Goal: Download file/media

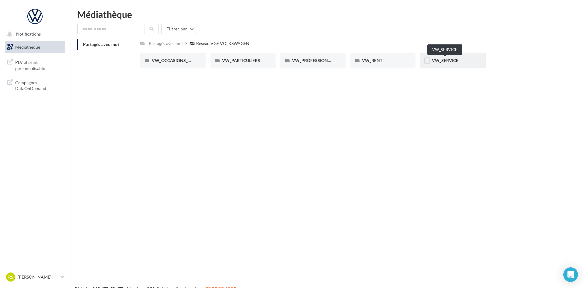
click at [440, 61] on span "VW_SERVICE" at bounding box center [445, 60] width 26 height 5
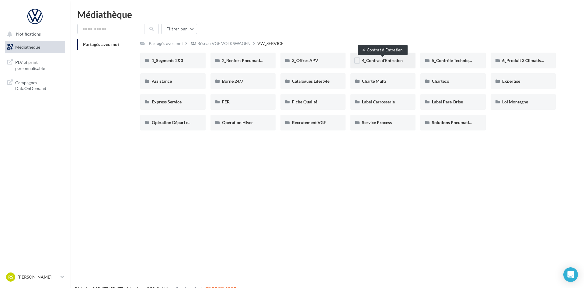
click at [380, 61] on span "4_Contrat d'Entretien" at bounding box center [382, 60] width 41 height 5
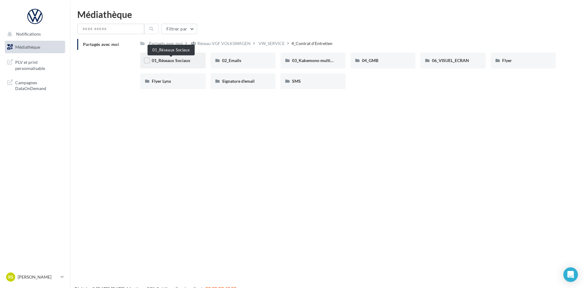
click at [175, 60] on span "01_Réseaux Sociaux" at bounding box center [171, 60] width 39 height 5
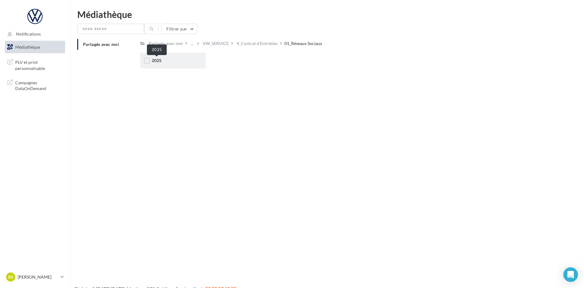
click at [159, 61] on span "2025" at bounding box center [157, 60] width 10 height 5
click at [163, 62] on span "Carrousel" at bounding box center [161, 60] width 19 height 5
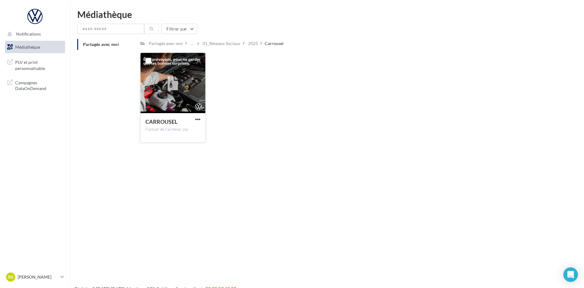
click at [170, 87] on icon at bounding box center [172, 84] width 11 height 14
click at [171, 86] on icon at bounding box center [172, 84] width 11 height 14
click at [198, 119] on span "button" at bounding box center [197, 119] width 5 height 5
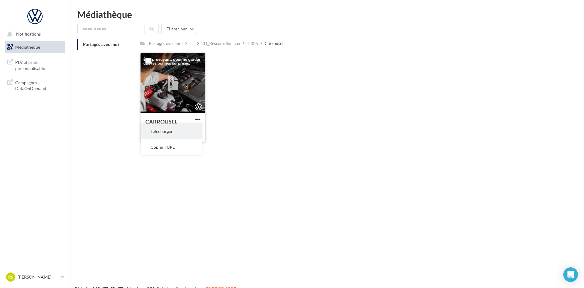
click at [163, 131] on button "Télécharger" at bounding box center [171, 131] width 61 height 16
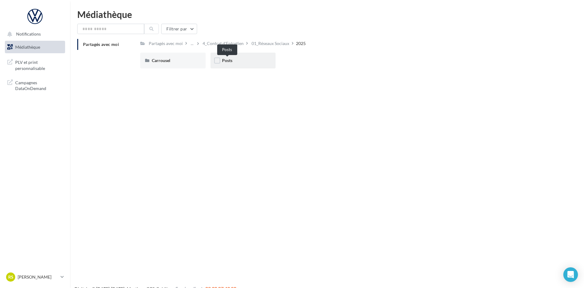
click at [224, 59] on span "Posts" at bounding box center [227, 60] width 10 height 5
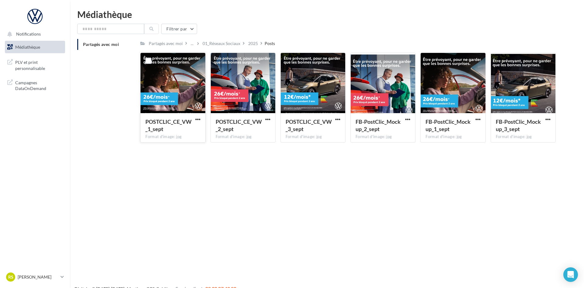
click at [165, 104] on div at bounding box center [172, 83] width 64 height 61
click at [146, 61] on label at bounding box center [148, 61] width 6 height 6
click at [218, 60] on label at bounding box center [218, 61] width 6 height 6
click at [287, 59] on label at bounding box center [288, 61] width 6 height 6
click at [178, 129] on div "POSTCLIC_CE_VW_1_sept" at bounding box center [168, 125] width 47 height 15
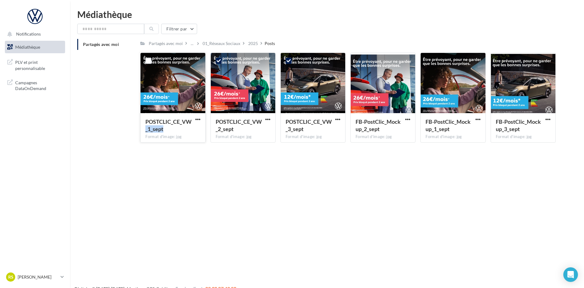
click at [178, 129] on div "POSTCLIC_CE_VW_1_sept" at bounding box center [168, 125] width 47 height 15
click at [161, 68] on div at bounding box center [172, 83] width 64 height 61
drag, startPoint x: 161, startPoint y: 68, endPoint x: 157, endPoint y: 77, distance: 9.8
click at [160, 69] on div at bounding box center [172, 83] width 64 height 61
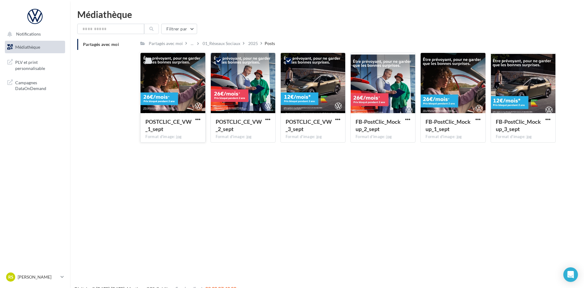
click at [149, 61] on label at bounding box center [148, 61] width 6 height 6
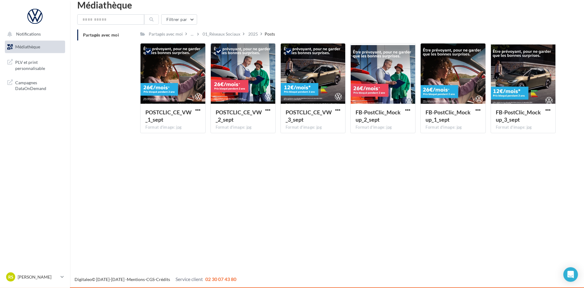
scroll to position [10, 0]
click at [150, 66] on div at bounding box center [172, 73] width 64 height 61
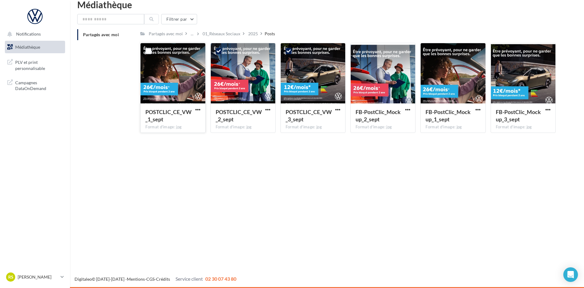
click at [152, 68] on div at bounding box center [172, 73] width 64 height 61
click at [320, 159] on div "Notifications Médiathèque" at bounding box center [292, 144] width 584 height 288
click at [569, 274] on icon "Open Intercom Messenger" at bounding box center [570, 274] width 7 height 8
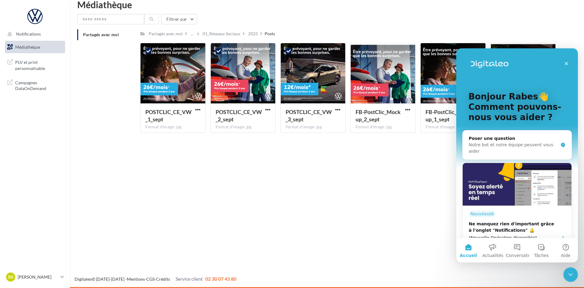
scroll to position [0, 0]
click at [567, 63] on icon "Fermer" at bounding box center [565, 63] width 5 height 5
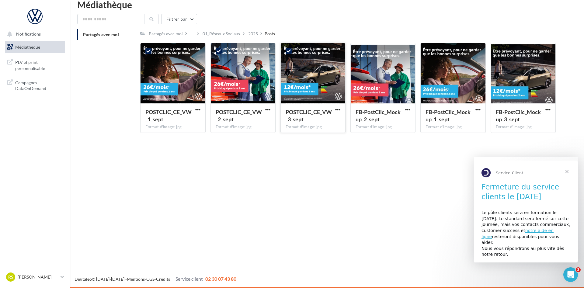
click at [299, 129] on div "Format d'image: jpg" at bounding box center [312, 126] width 55 height 5
click at [298, 127] on div "Format d'image: jpg" at bounding box center [312, 126] width 55 height 5
click at [312, 128] on div "Format d'image: jpg" at bounding box center [312, 126] width 55 height 5
click at [568, 167] on span "Fermer" at bounding box center [567, 171] width 22 height 22
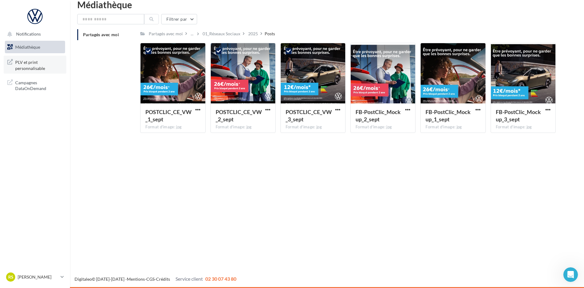
click at [28, 66] on span "PLV et print personnalisable" at bounding box center [38, 64] width 47 height 13
click at [64, 275] on link "RS [PERSON_NAME]-raso-94190" at bounding box center [35, 277] width 60 height 12
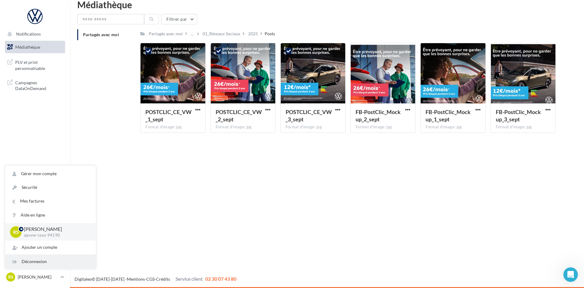
click at [43, 262] on div "Déconnexion" at bounding box center [50, 262] width 91 height 14
